Goal: Transaction & Acquisition: Purchase product/service

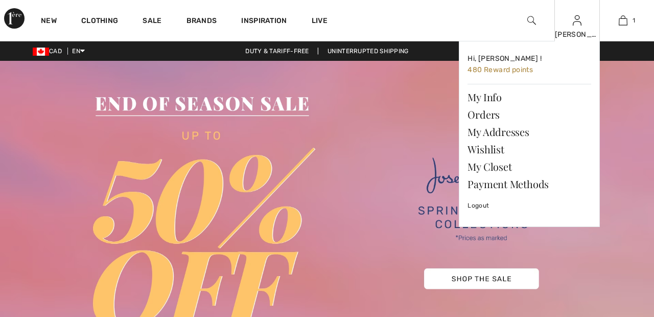
click at [578, 25] on img at bounding box center [577, 20] width 9 height 12
click at [494, 146] on link "Wishlist" at bounding box center [529, 148] width 124 height 17
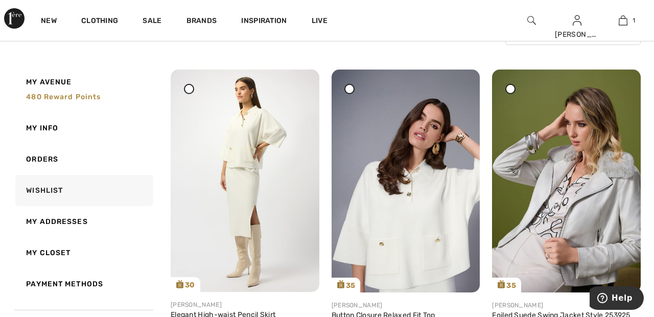
scroll to position [112, 0]
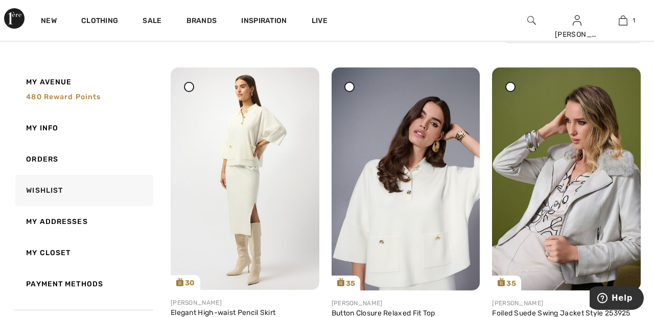
click at [191, 88] on icon at bounding box center [189, 86] width 4 height 4
click at [355, 85] on span at bounding box center [349, 86] width 13 height 13
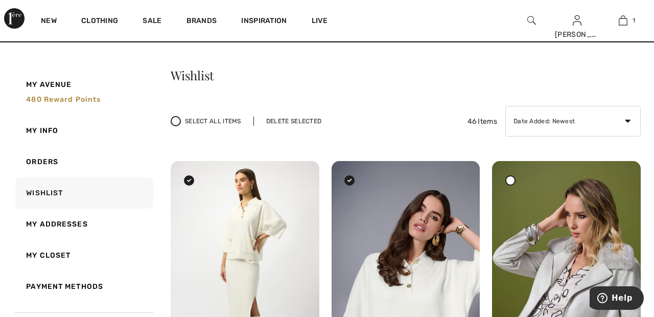
scroll to position [0, 0]
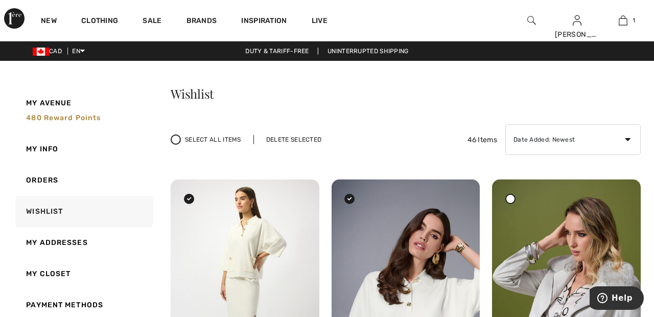
click at [301, 141] on div "Delete Selected" at bounding box center [293, 139] width 81 height 9
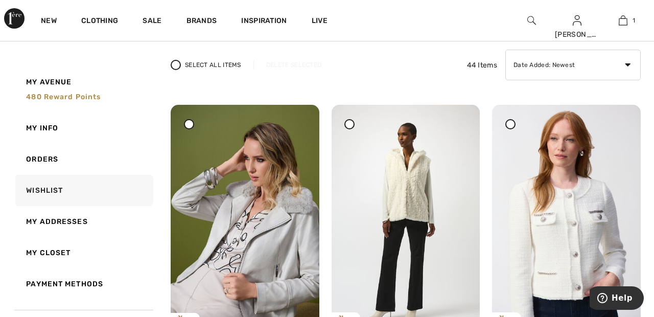
scroll to position [80, 0]
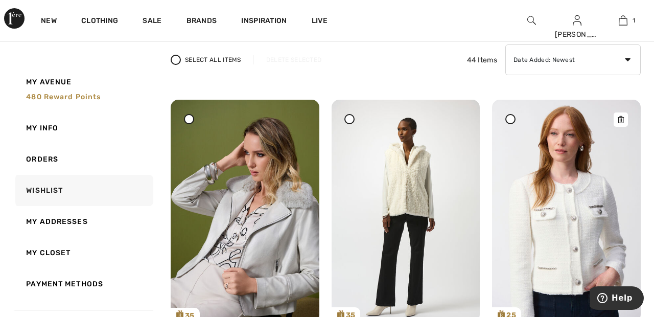
click at [517, 121] on img at bounding box center [566, 211] width 149 height 222
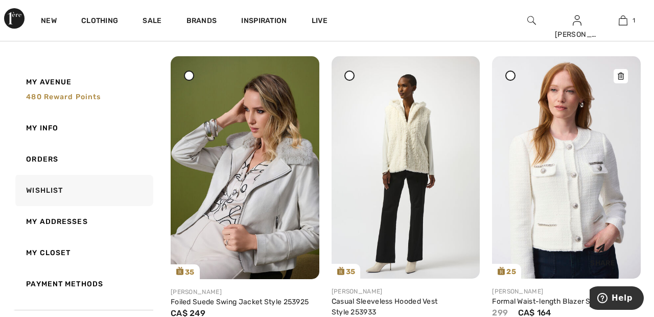
scroll to position [129, 0]
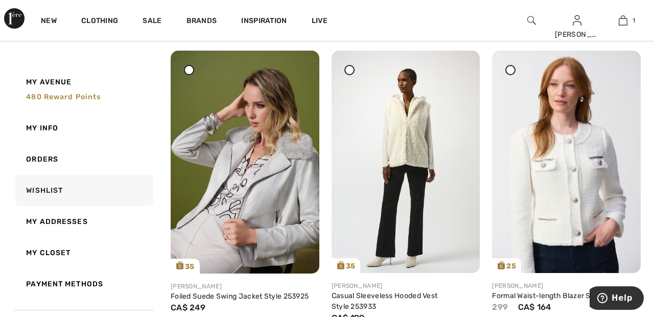
click at [513, 67] on div at bounding box center [510, 70] width 10 height 10
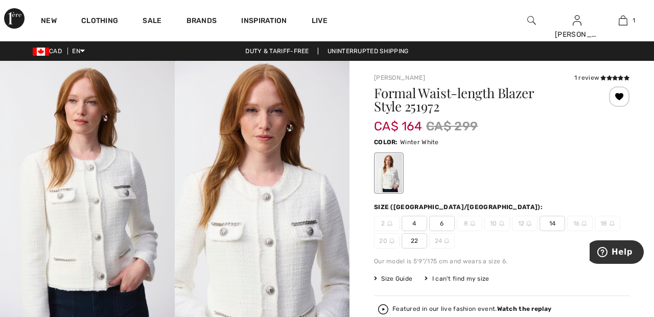
click at [624, 98] on div at bounding box center [619, 96] width 20 height 20
click at [158, 16] on link "Sale" at bounding box center [152, 21] width 19 height 11
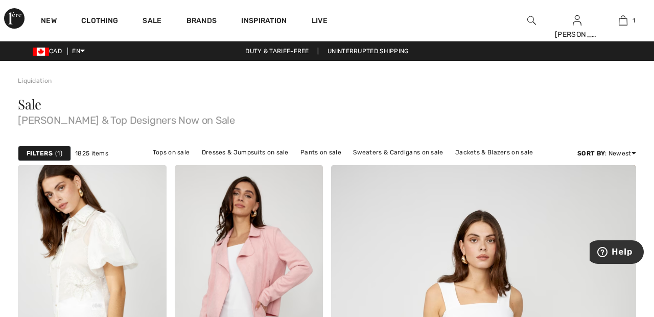
click at [57, 149] on span "1" at bounding box center [58, 153] width 7 height 9
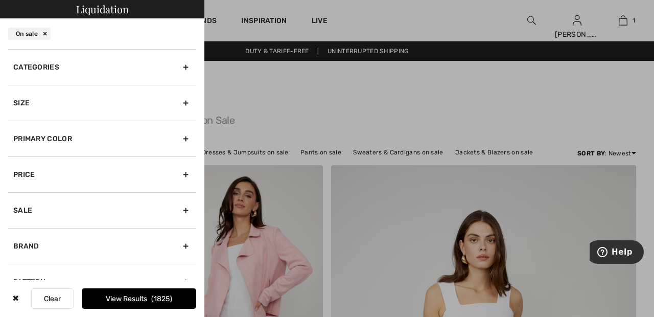
click at [195, 136] on div "Primary Color" at bounding box center [102, 139] width 188 height 36
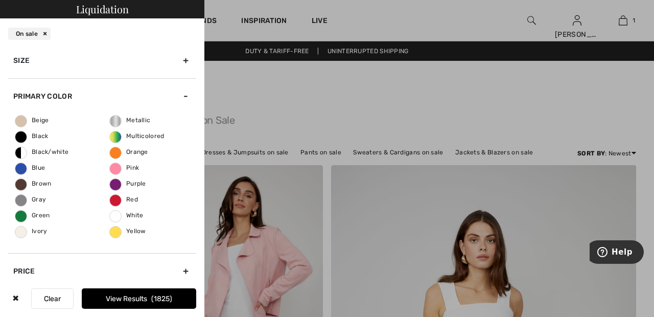
scroll to position [49, 0]
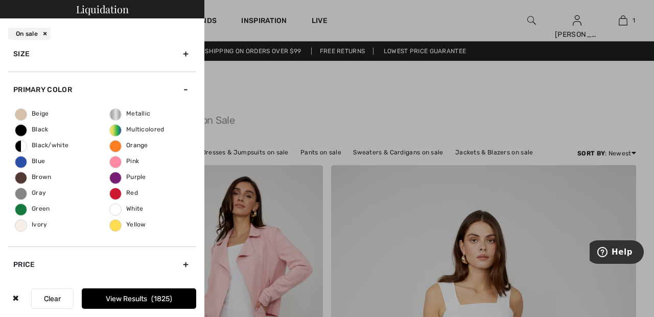
click at [30, 225] on span "Ivory" at bounding box center [31, 224] width 32 height 7
click at [0, 0] on input "Ivory" at bounding box center [0, 0] width 0 height 0
click at [125, 209] on span "White" at bounding box center [127, 208] width 34 height 7
click at [0, 0] on input "White" at bounding box center [0, 0] width 0 height 0
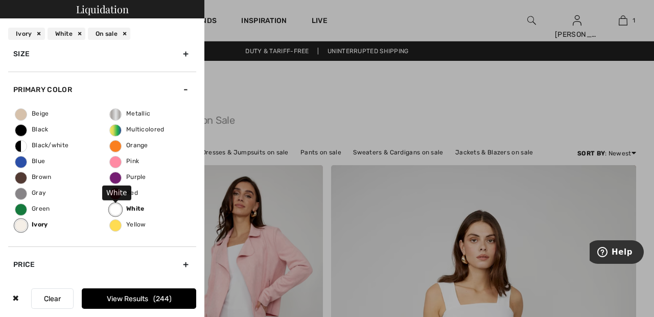
click at [180, 294] on button "View Results 244" at bounding box center [139, 298] width 114 height 20
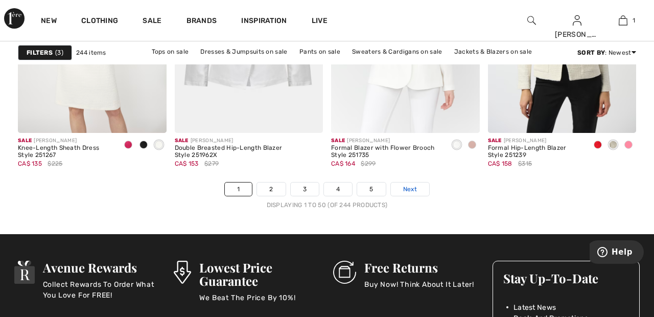
click at [418, 184] on link "Next" at bounding box center [410, 188] width 38 height 13
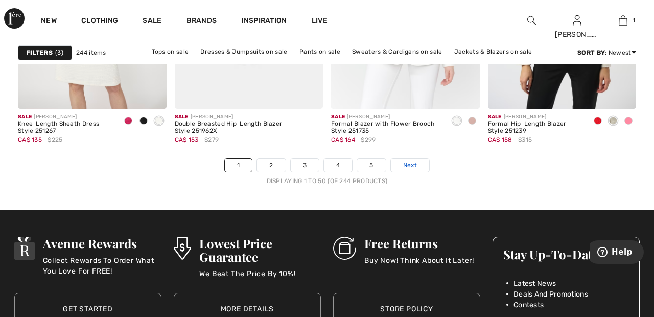
scroll to position [4245, 0]
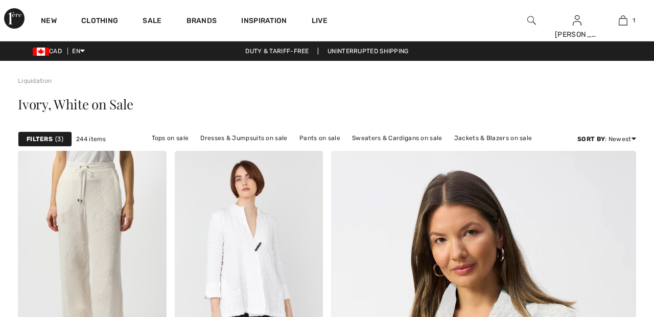
checkbox input "true"
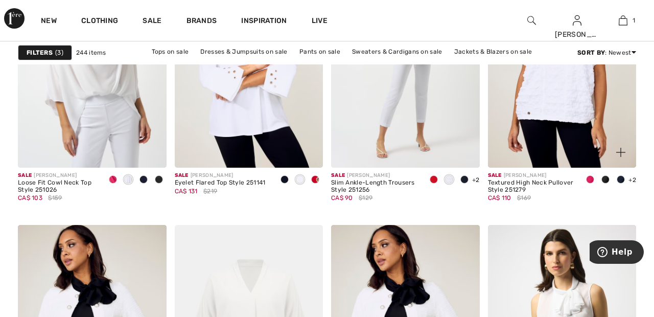
click at [562, 120] on img at bounding box center [562, 56] width 149 height 223
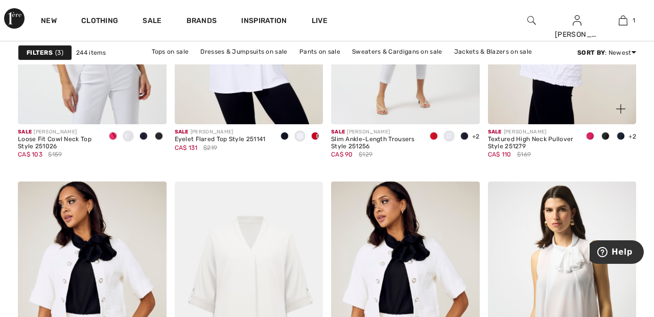
scroll to position [1760, 0]
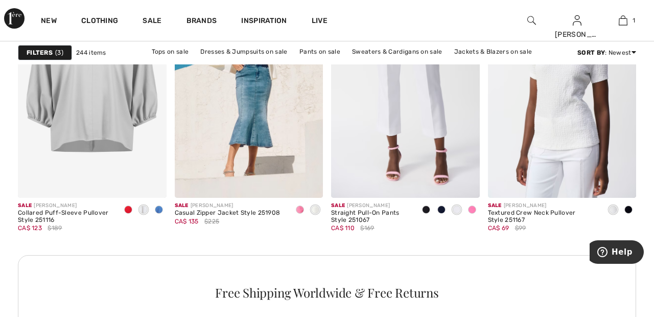
scroll to position [3183, 0]
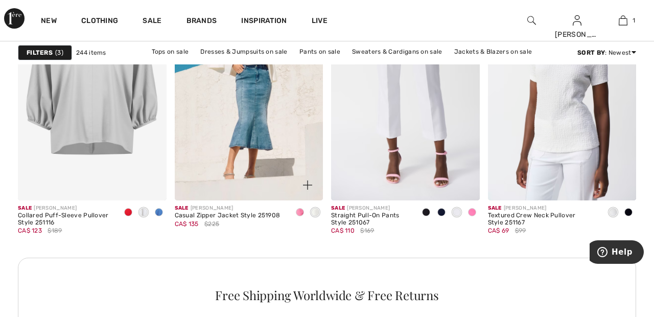
click at [262, 113] on img at bounding box center [249, 89] width 149 height 223
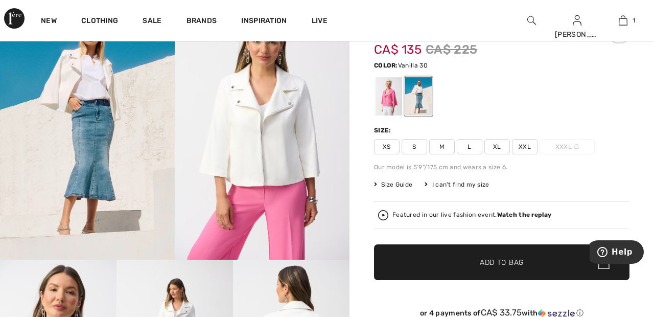
click at [528, 148] on span "XXL" at bounding box center [525, 146] width 26 height 15
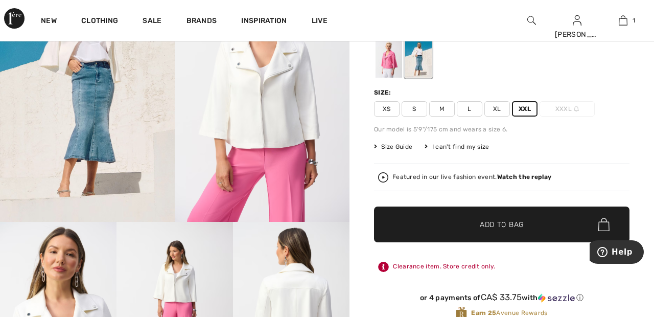
scroll to position [102, 0]
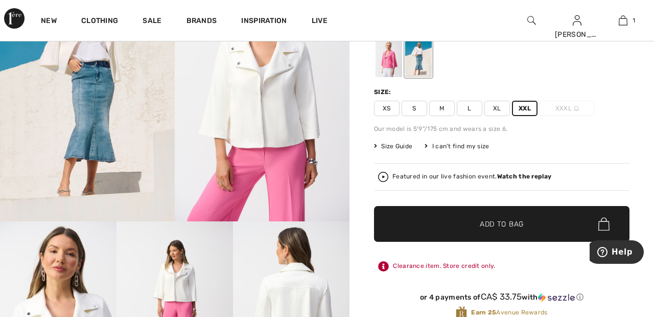
click at [539, 232] on span "✔ Added to Bag Add to Bag" at bounding box center [501, 224] width 255 height 36
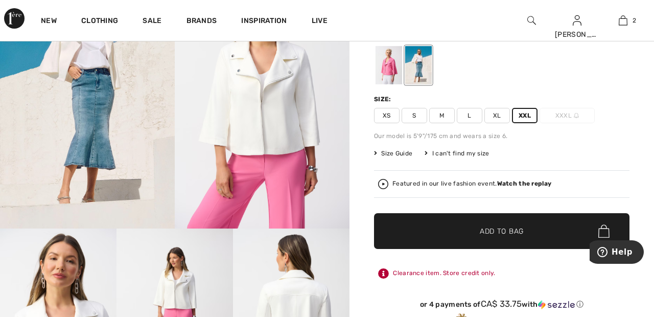
scroll to position [0, 0]
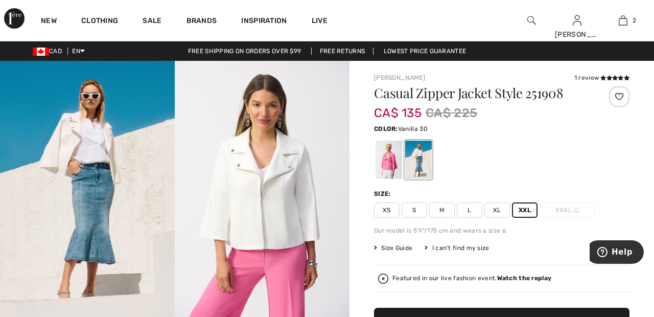
click at [620, 100] on div at bounding box center [619, 96] width 20 height 20
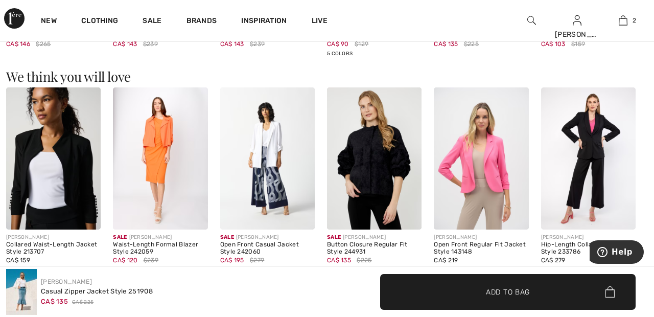
scroll to position [853, 0]
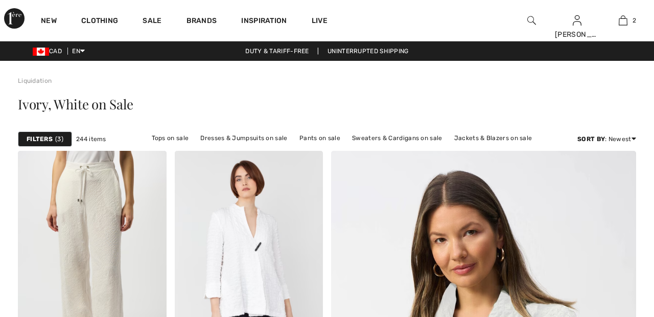
checkbox input "true"
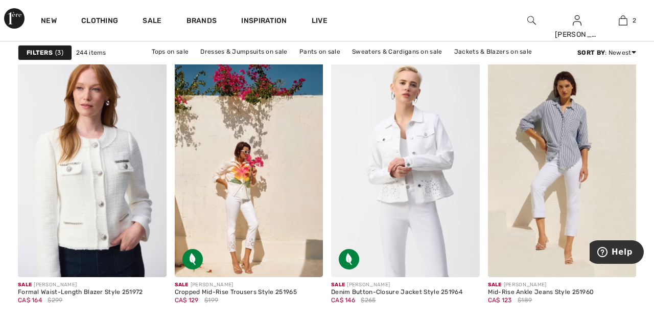
scroll to position [3774, 0]
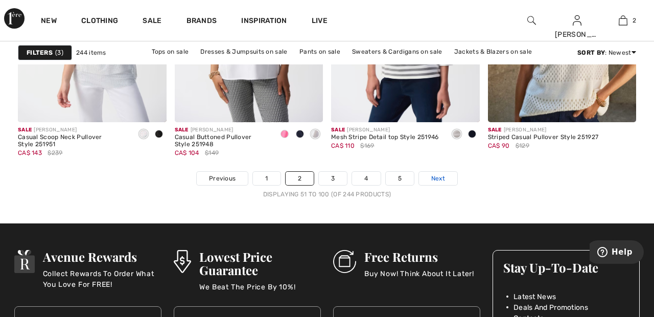
click at [448, 175] on link "Next" at bounding box center [438, 178] width 38 height 13
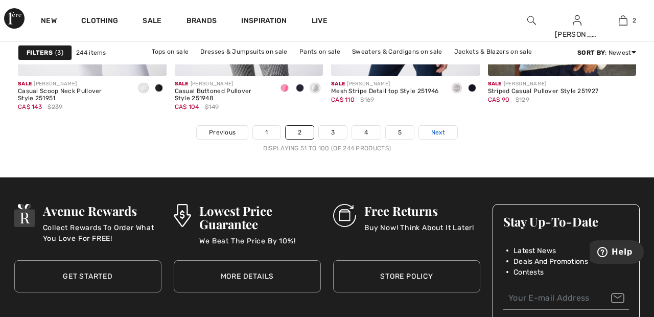
scroll to position [4256, 0]
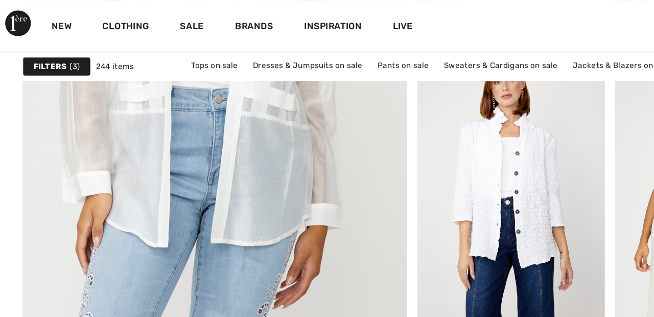
scroll to position [2569, 0]
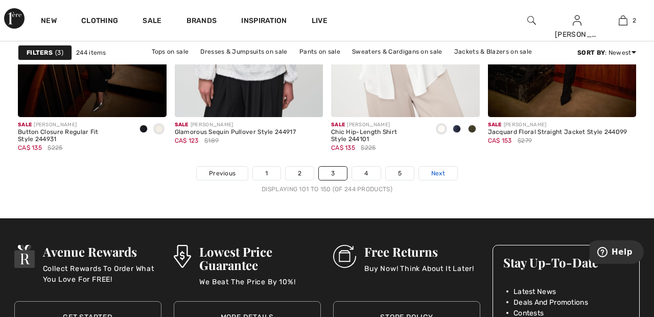
click at [452, 170] on link "Next" at bounding box center [438, 173] width 38 height 13
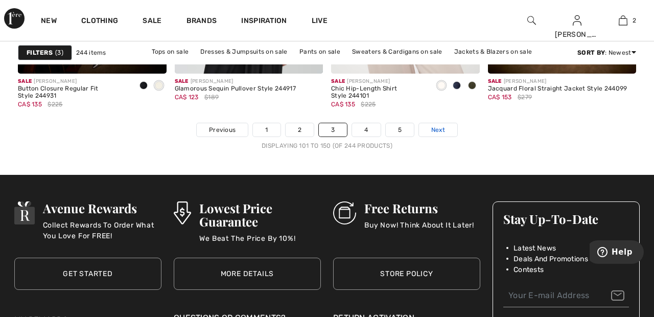
scroll to position [4261, 0]
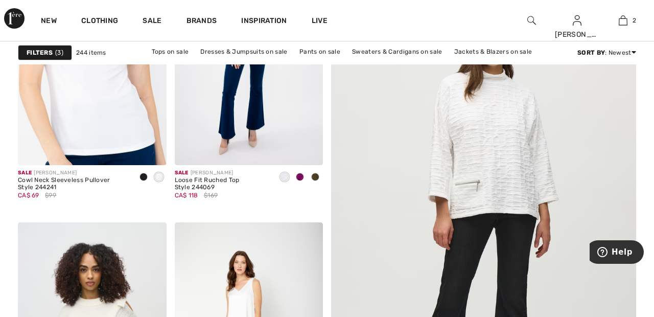
click at [515, 168] on img at bounding box center [483, 216] width 366 height 549
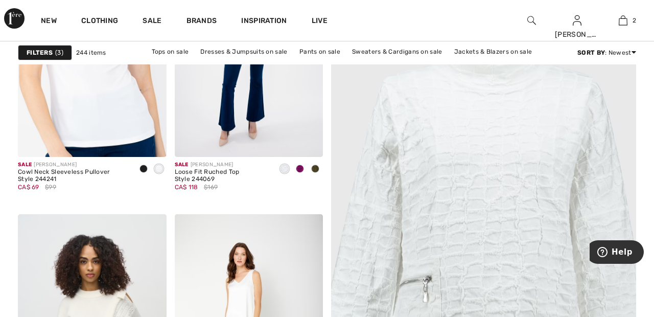
scroll to position [257, 0]
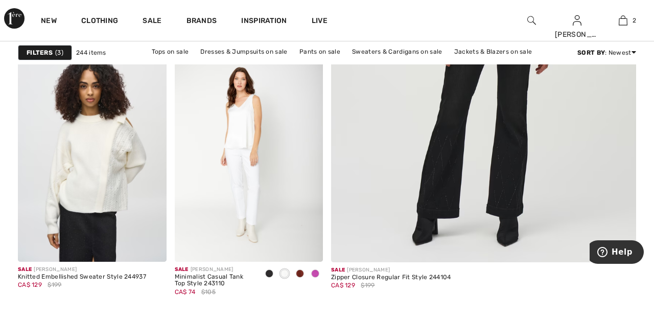
scroll to position [392, 0]
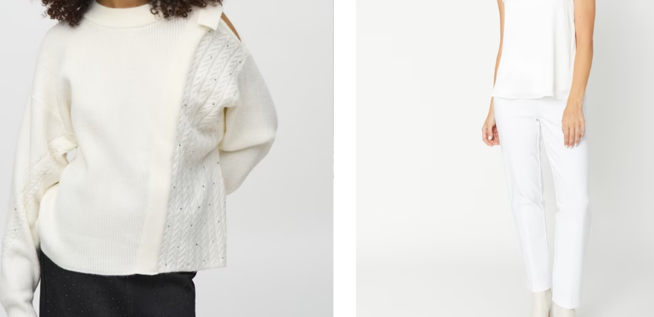
click at [106, 188] on img at bounding box center [92, 150] width 149 height 223
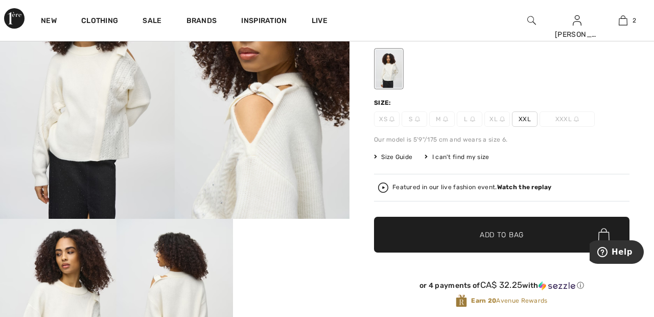
scroll to position [103, 0]
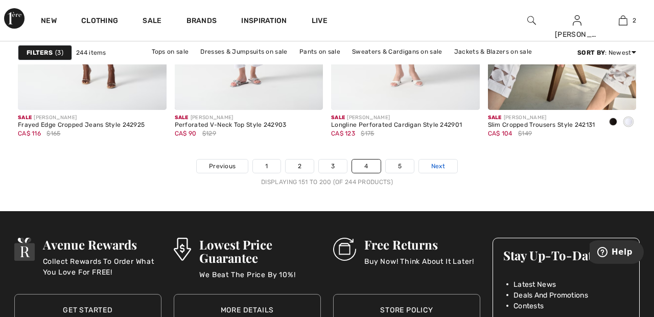
click at [448, 163] on link "Next" at bounding box center [438, 165] width 38 height 13
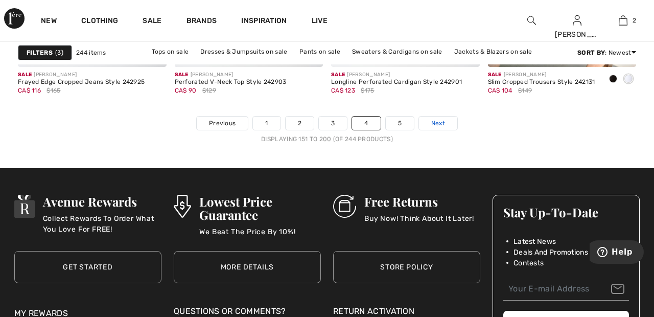
scroll to position [4268, 0]
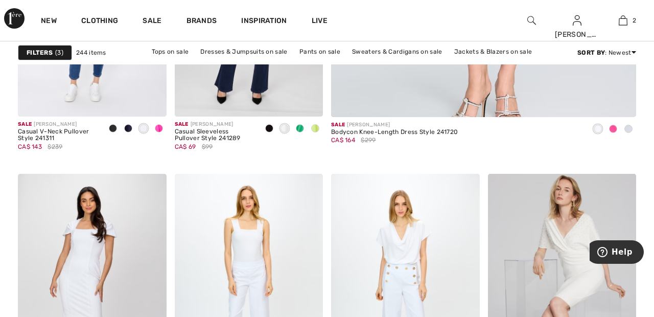
scroll to position [525, 0]
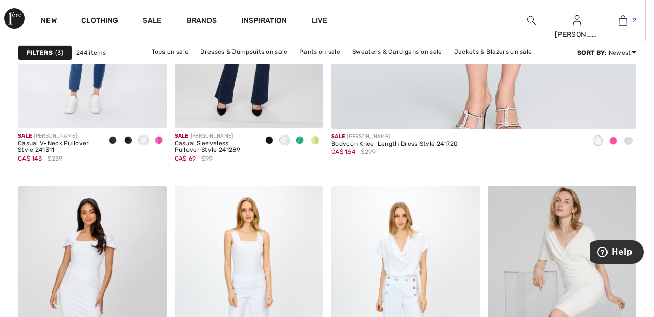
click at [624, 20] on img at bounding box center [623, 20] width 9 height 12
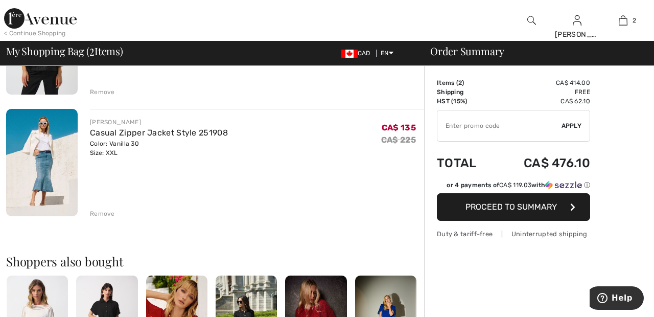
scroll to position [163, 0]
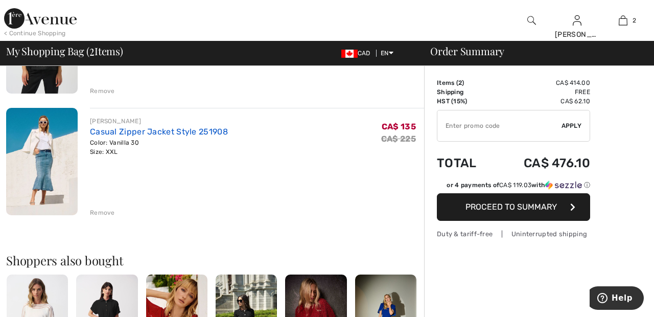
click at [159, 130] on link "Casual Zipper Jacket Style 251908" at bounding box center [159, 132] width 138 height 10
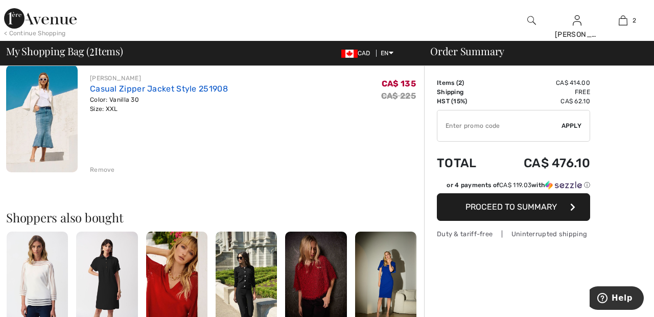
scroll to position [213, 0]
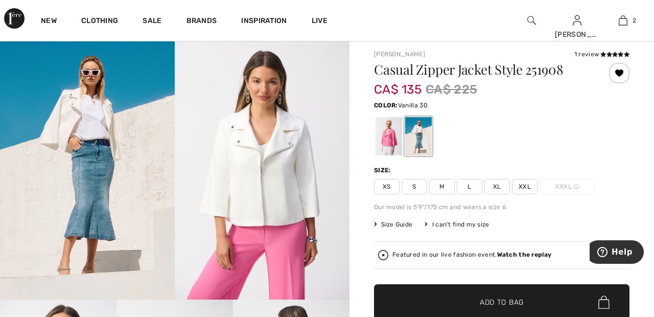
scroll to position [26, 0]
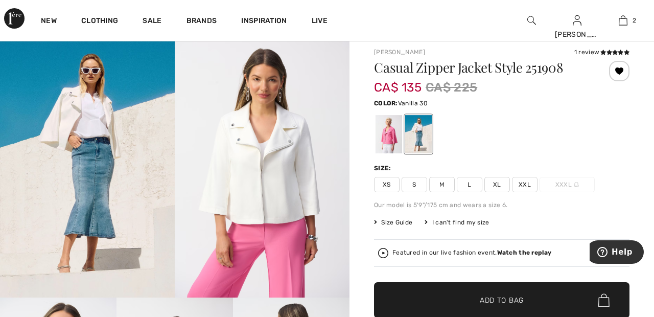
click at [393, 128] on div at bounding box center [389, 134] width 27 height 38
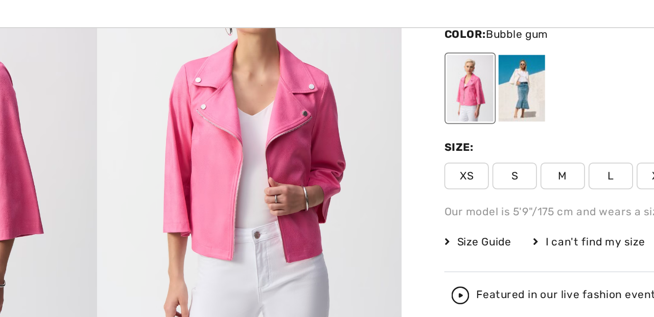
scroll to position [78, 0]
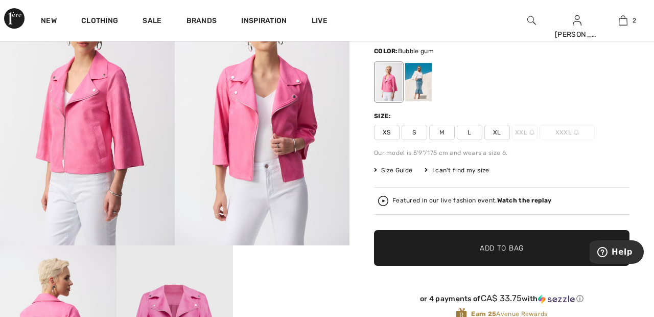
click at [426, 81] on div at bounding box center [418, 82] width 27 height 38
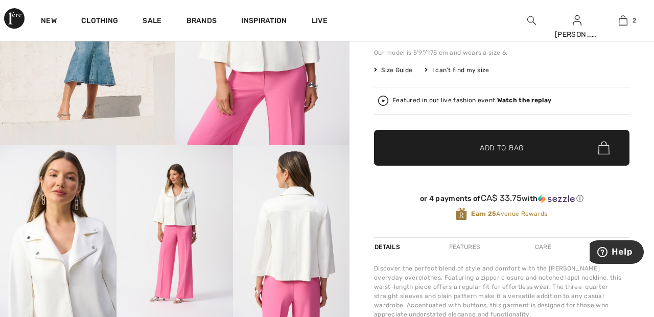
scroll to position [178, 0]
click at [527, 99] on strong "Watch the replay" at bounding box center [524, 100] width 55 height 7
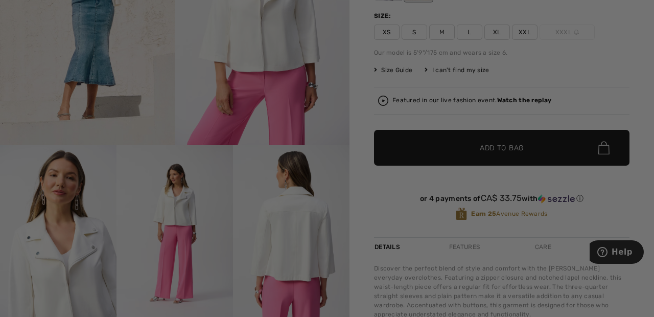
scroll to position [0, 0]
checkbox input "true"
